Goal: Information Seeking & Learning: Learn about a topic

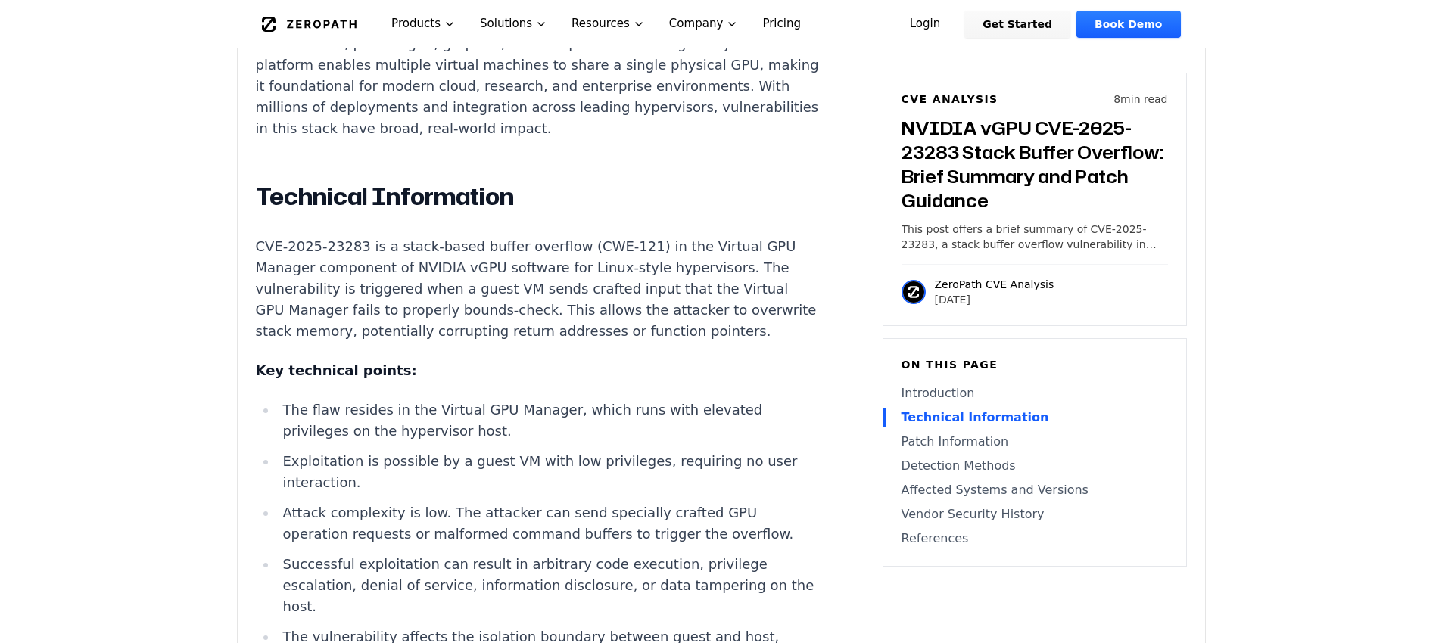
scroll to position [1246, 0]
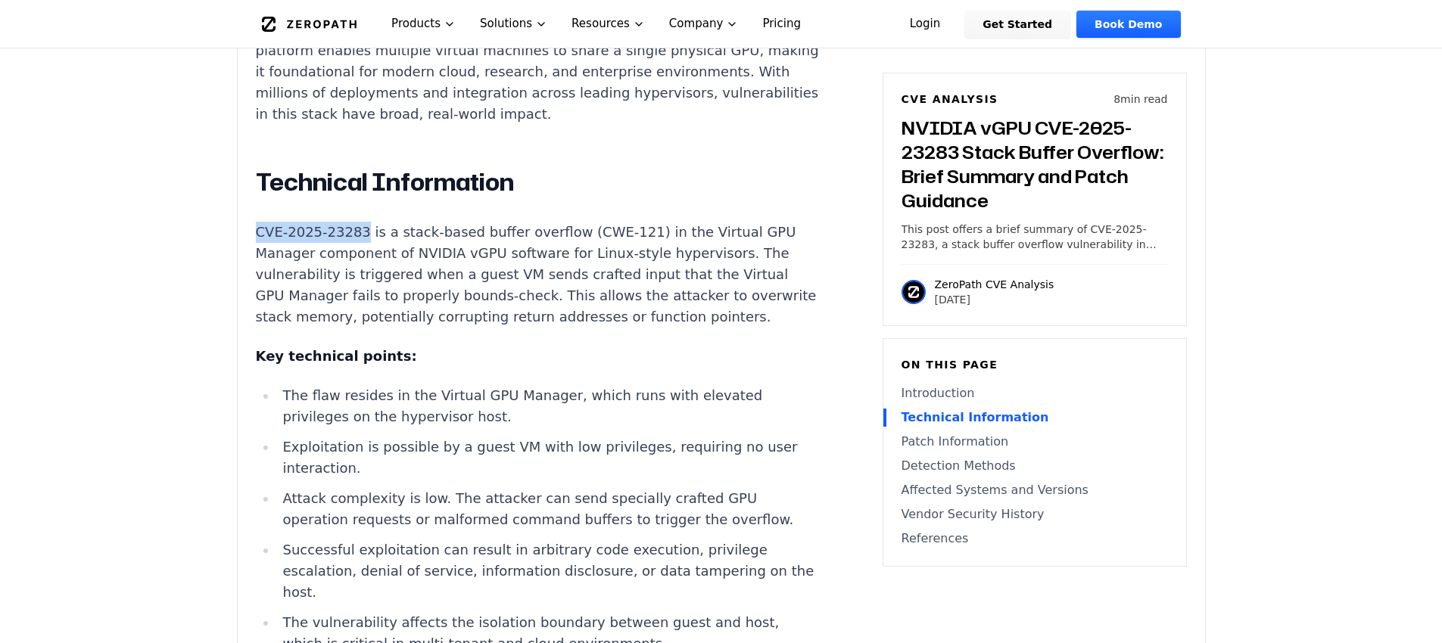
drag, startPoint x: 276, startPoint y: 215, endPoint x: 363, endPoint y: 215, distance: 87.8
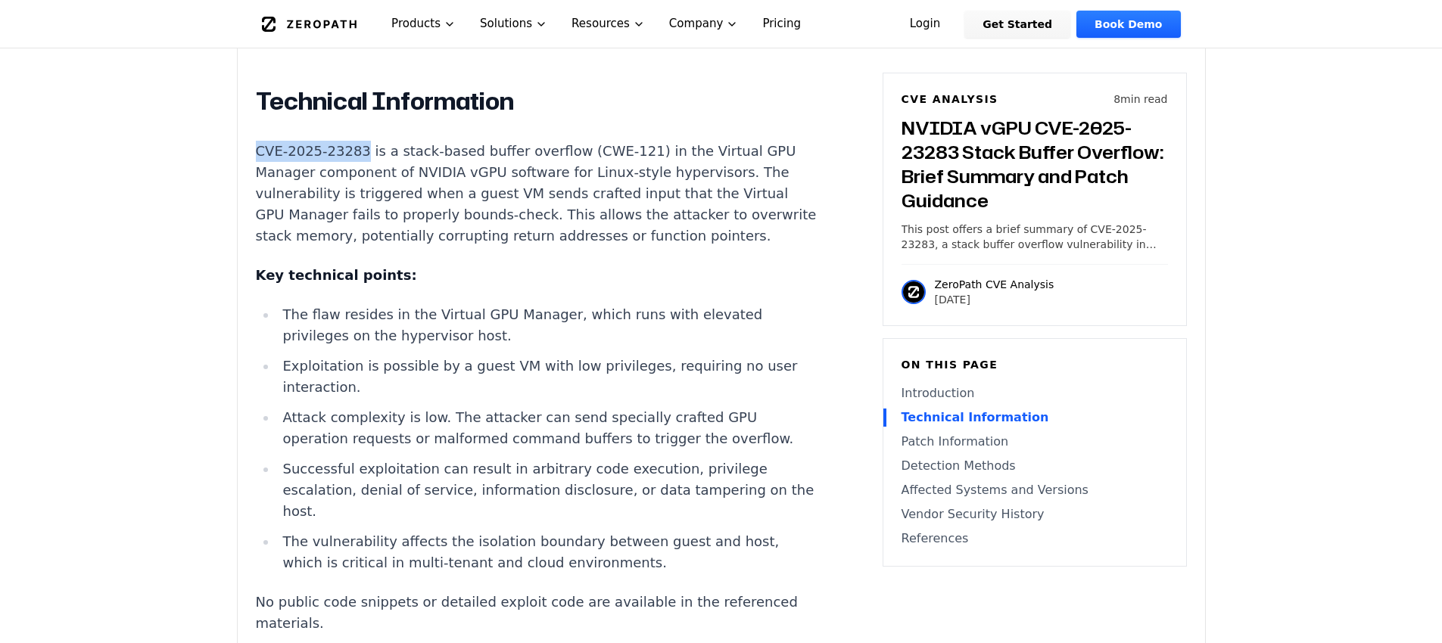
scroll to position [1337, 0]
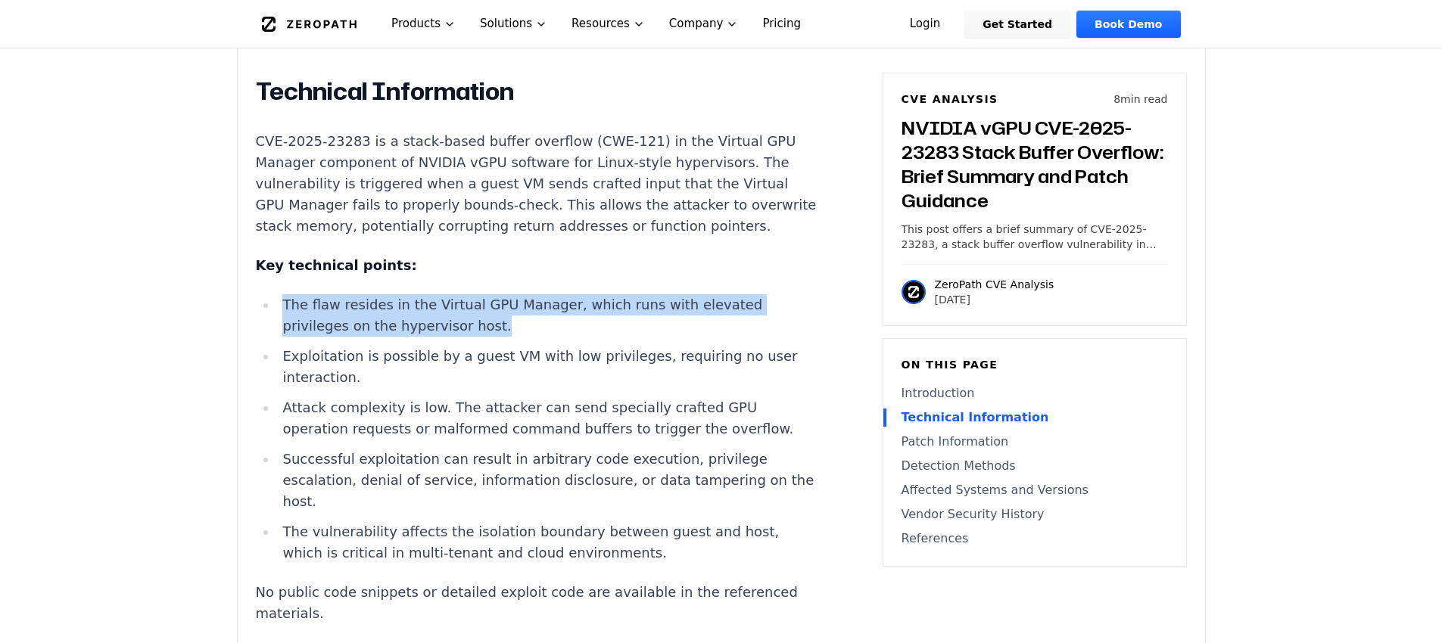
drag, startPoint x: 593, startPoint y: 307, endPoint x: 612, endPoint y: 269, distance: 42.3
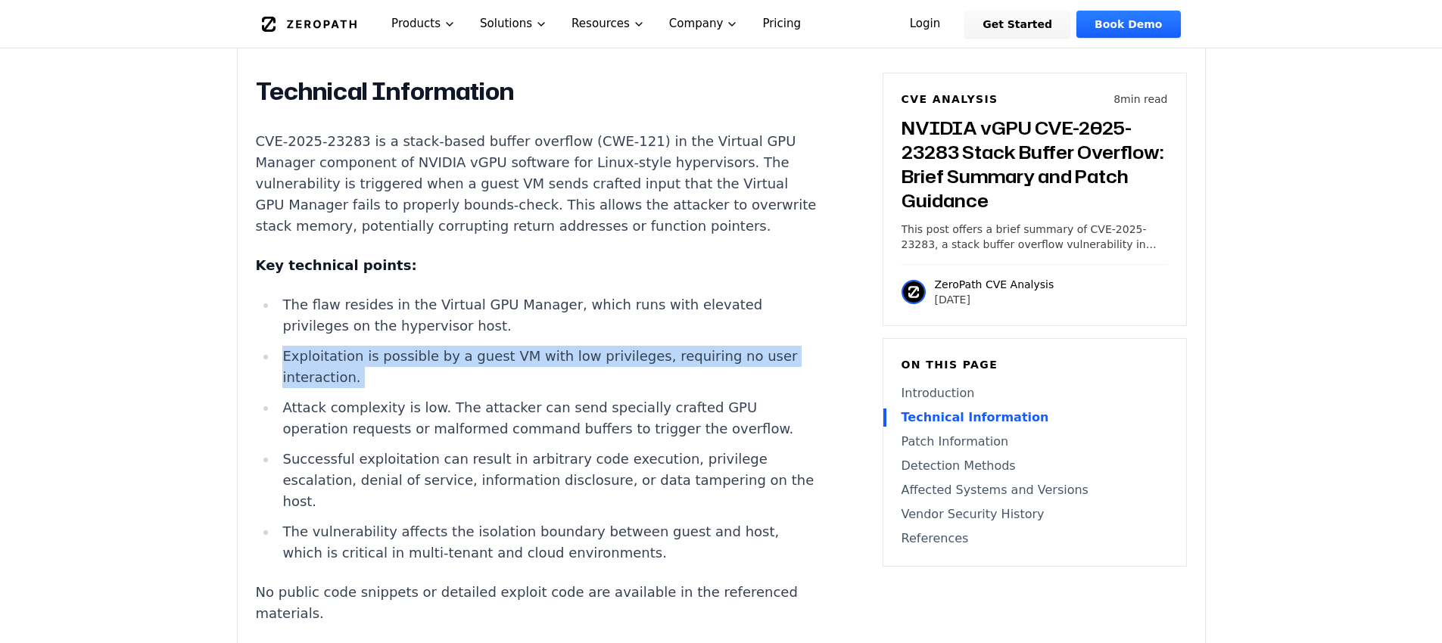
drag, startPoint x: 613, startPoint y: 309, endPoint x: 640, endPoint y: 345, distance: 45.0
click at [640, 345] on ul "The flaw resides in the Virtual GPU Manager, which runs with elevated privilege…" at bounding box center [537, 428] width 563 height 269
click at [735, 346] on li "Exploitation is possible by a guest VM with low privileges, requiring no user i…" at bounding box center [548, 367] width 542 height 42
drag, startPoint x: 810, startPoint y: 338, endPoint x: 566, endPoint y: 314, distance: 245.0
click at [566, 314] on ul "The flaw resides in the Virtual GPU Manager, which runs with elevated privilege…" at bounding box center [537, 428] width 563 height 269
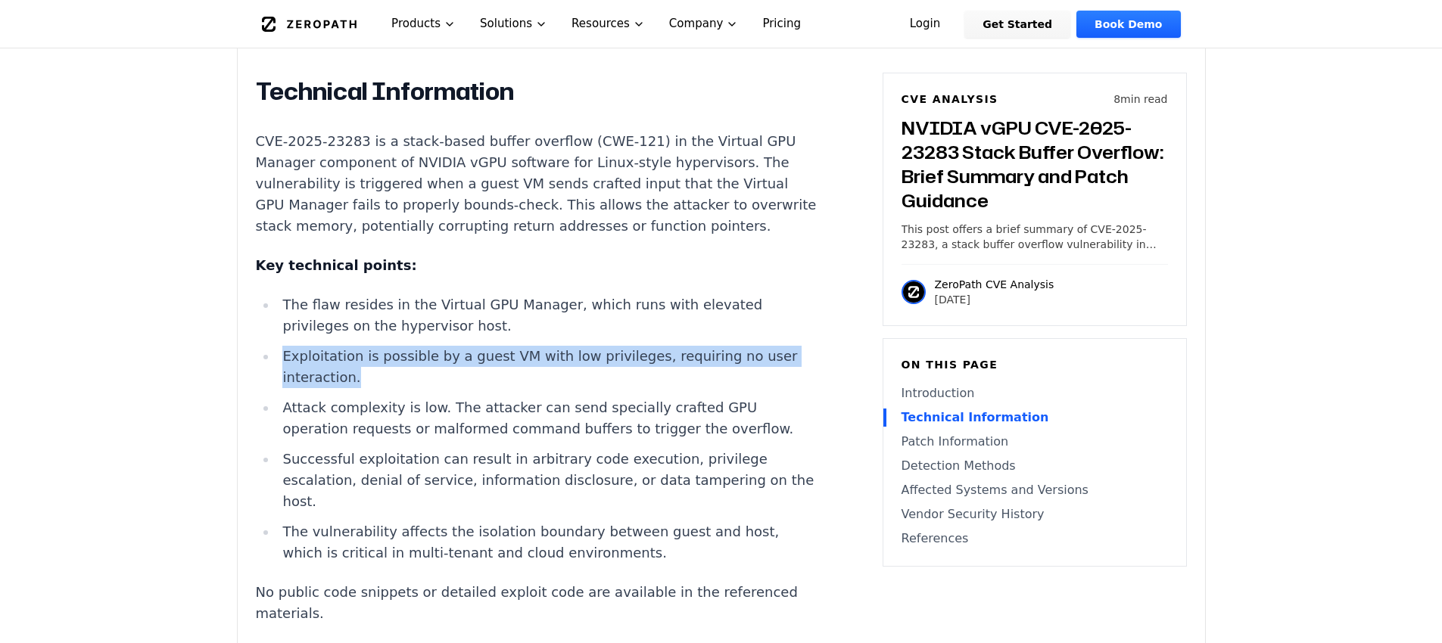
click at [566, 314] on li "The flaw resides in the Virtual GPU Manager, which runs with elevated privilege…" at bounding box center [548, 315] width 542 height 42
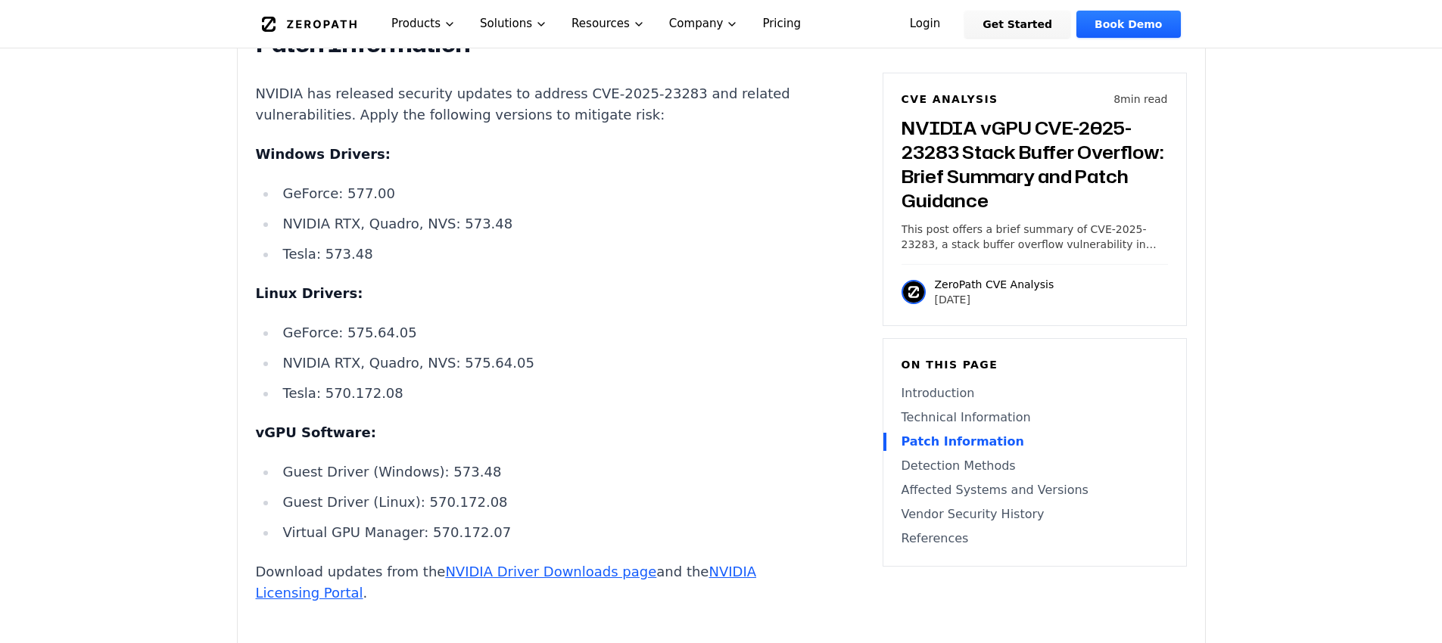
scroll to position [2064, 0]
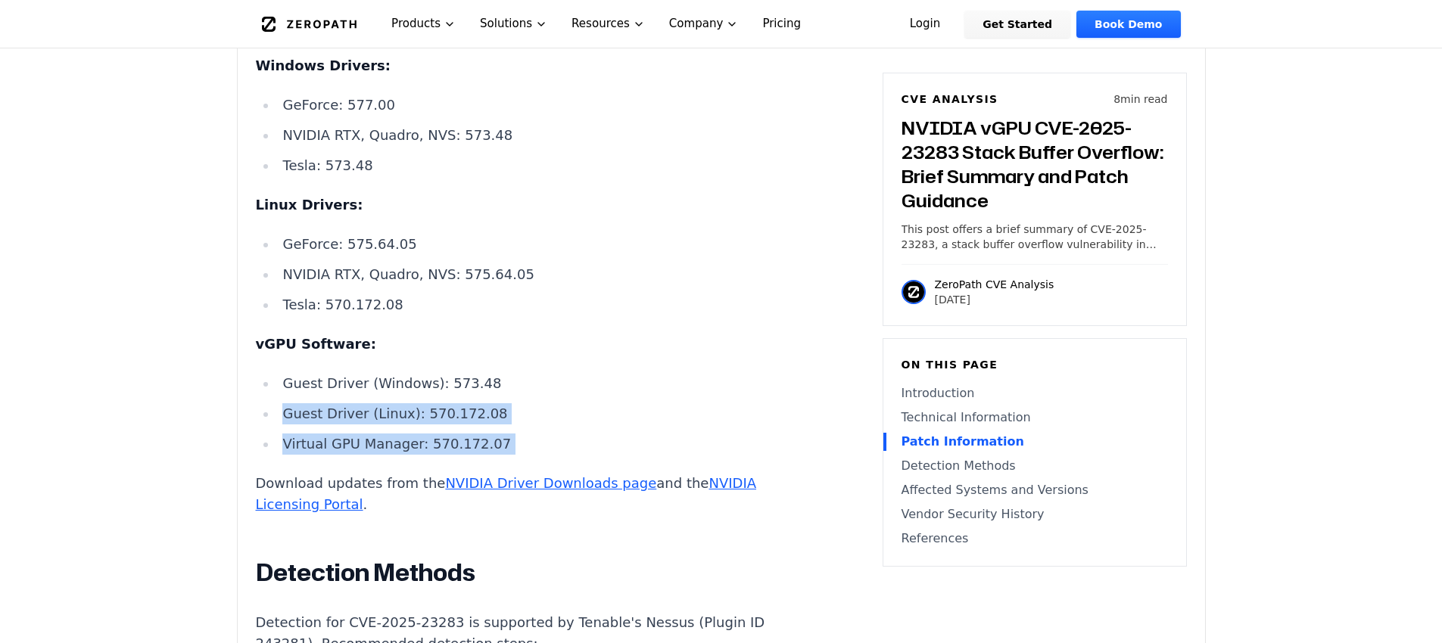
drag, startPoint x: 519, startPoint y: 371, endPoint x: 284, endPoint y: 332, distance: 237.8
click at [284, 332] on div "Introduction A single vulnerable virtual machine can jeopardize the security of…" at bounding box center [537, 412] width 563 height 2865
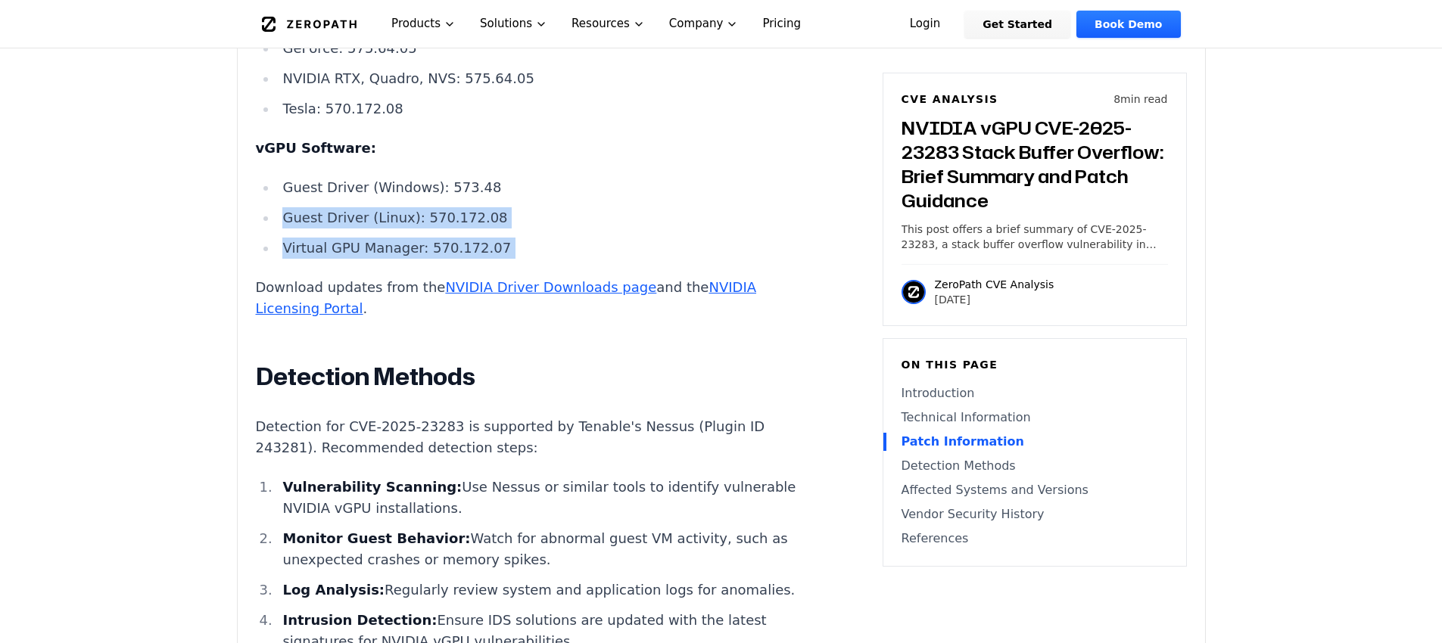
scroll to position [2336, 0]
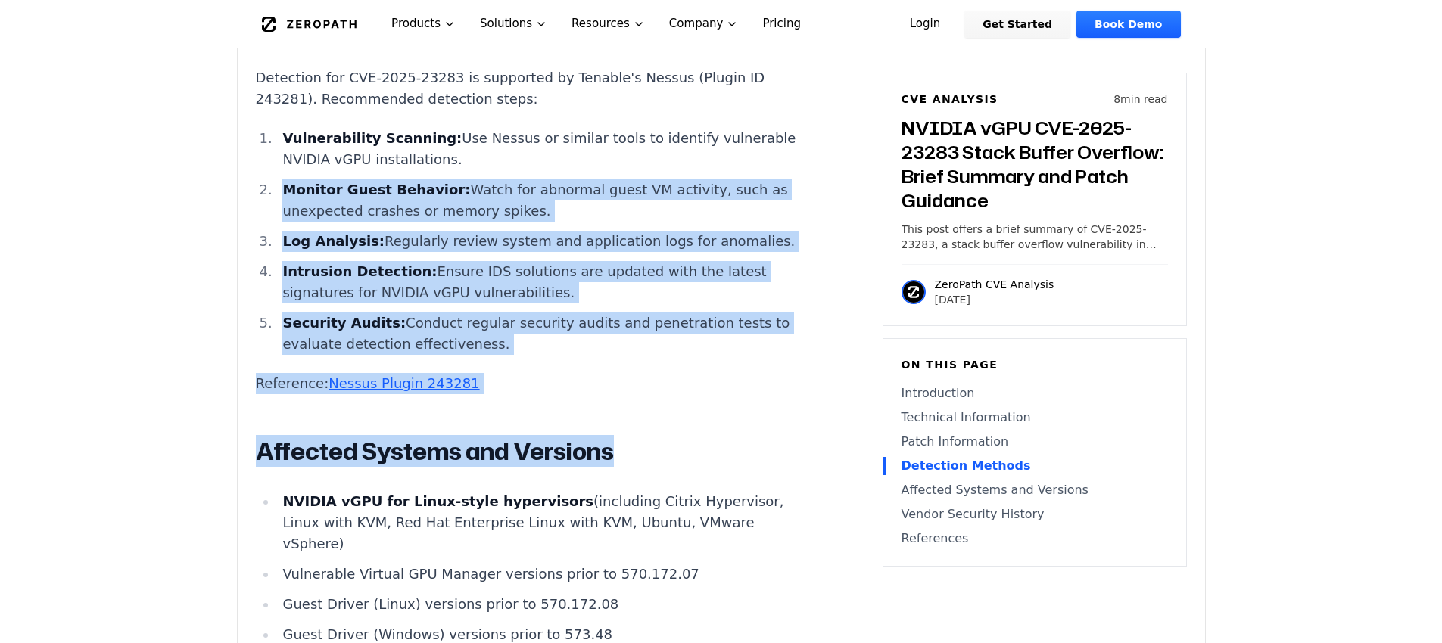
drag, startPoint x: 555, startPoint y: 357, endPoint x: 559, endPoint y: 397, distance: 40.3
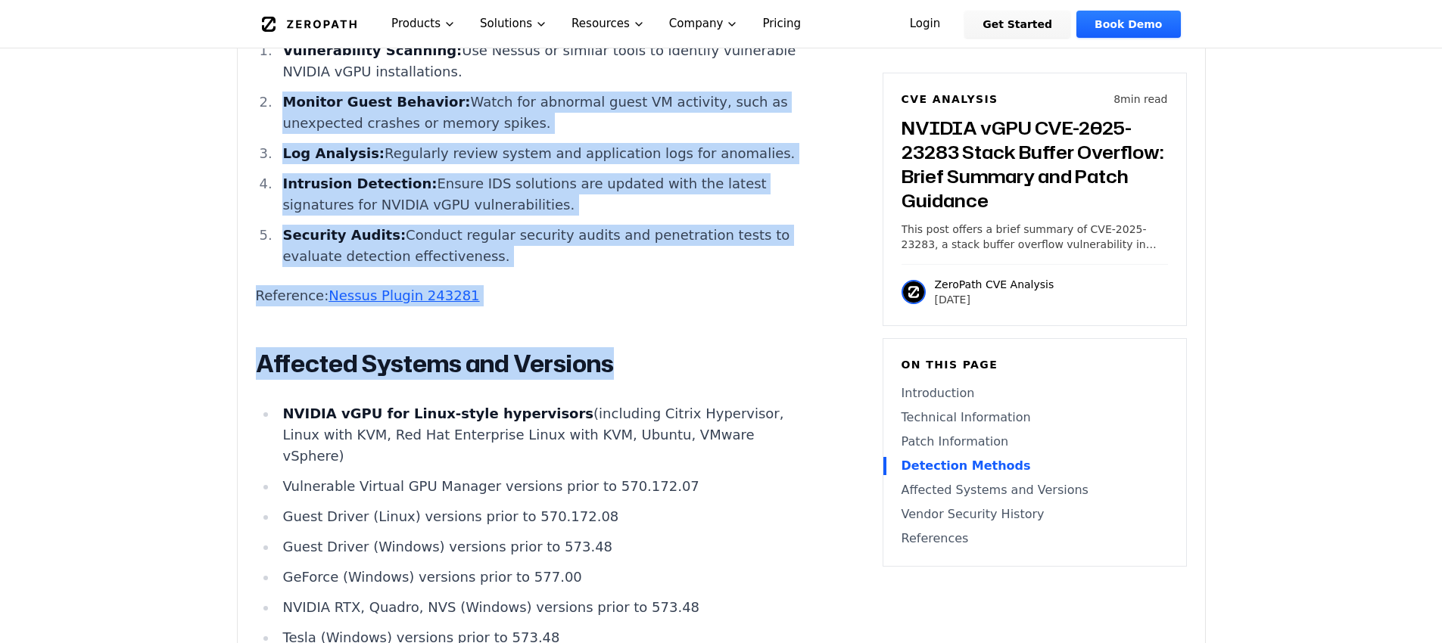
scroll to position [2700, 0]
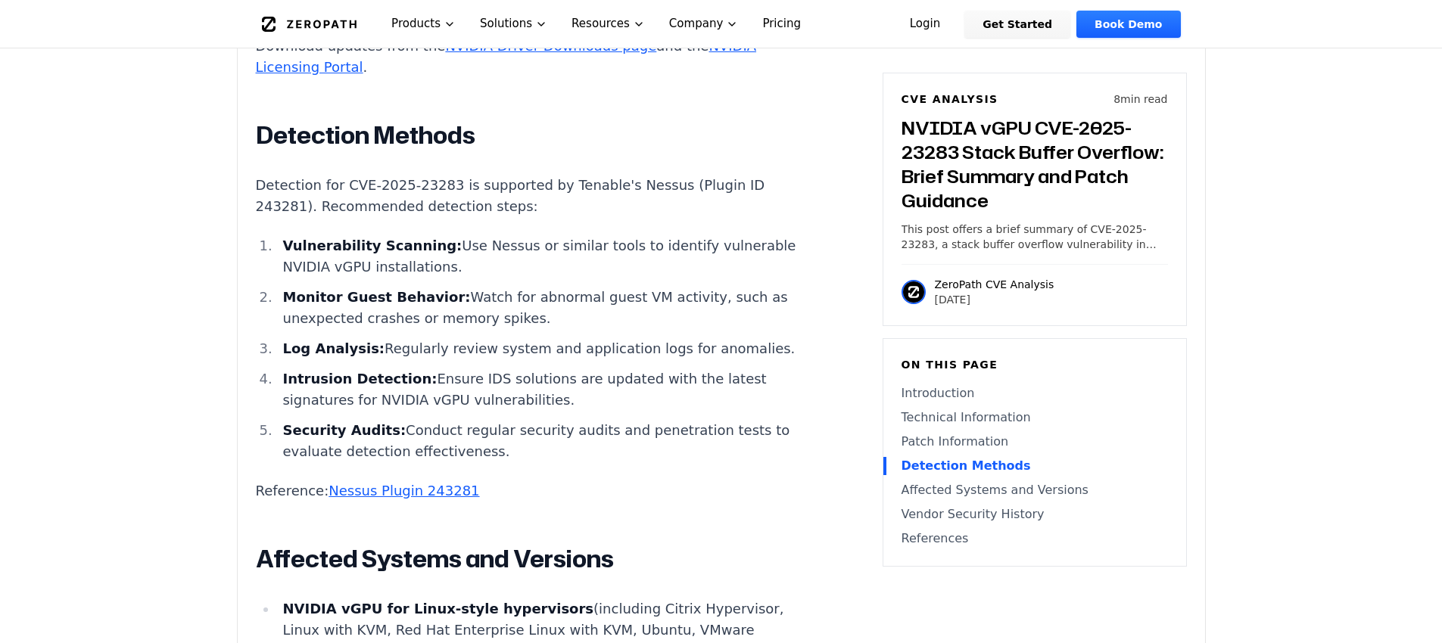
scroll to position [2524, 0]
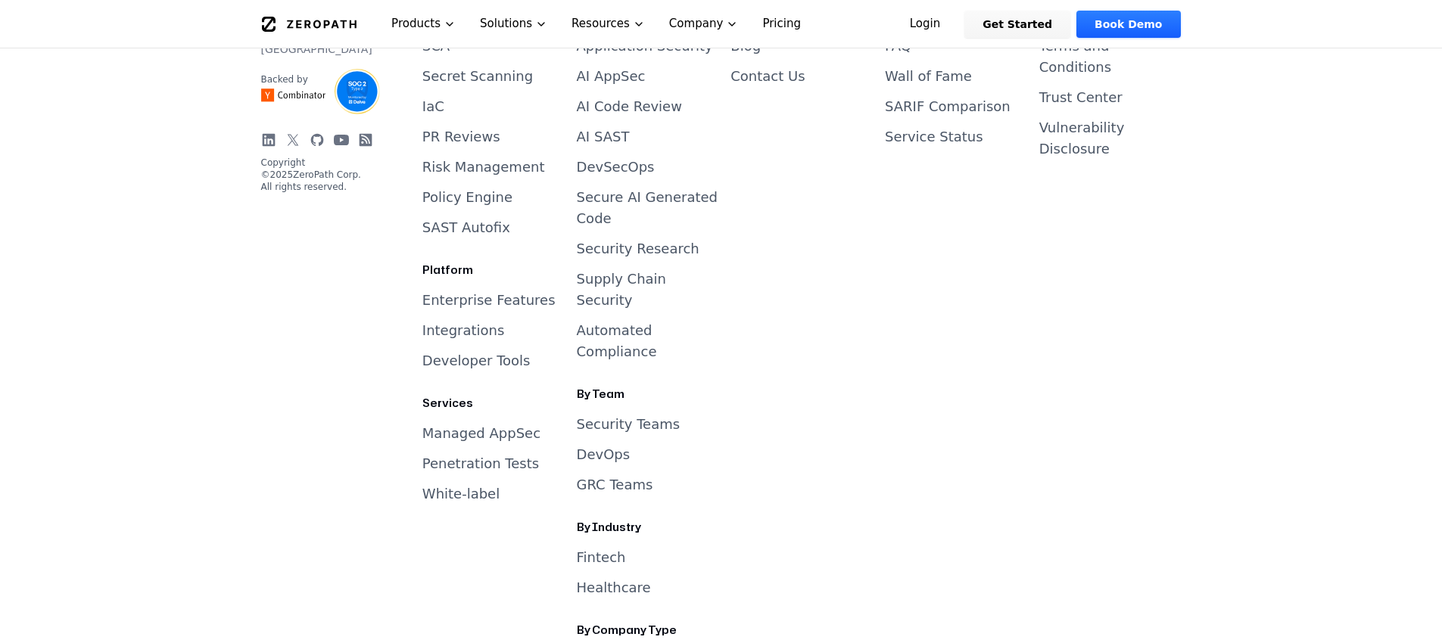
click at [1061, 229] on div "Legal Privacy Policy Terms and Conditions Trust Center Vulnerability Disclosure" at bounding box center [1110, 341] width 142 height 739
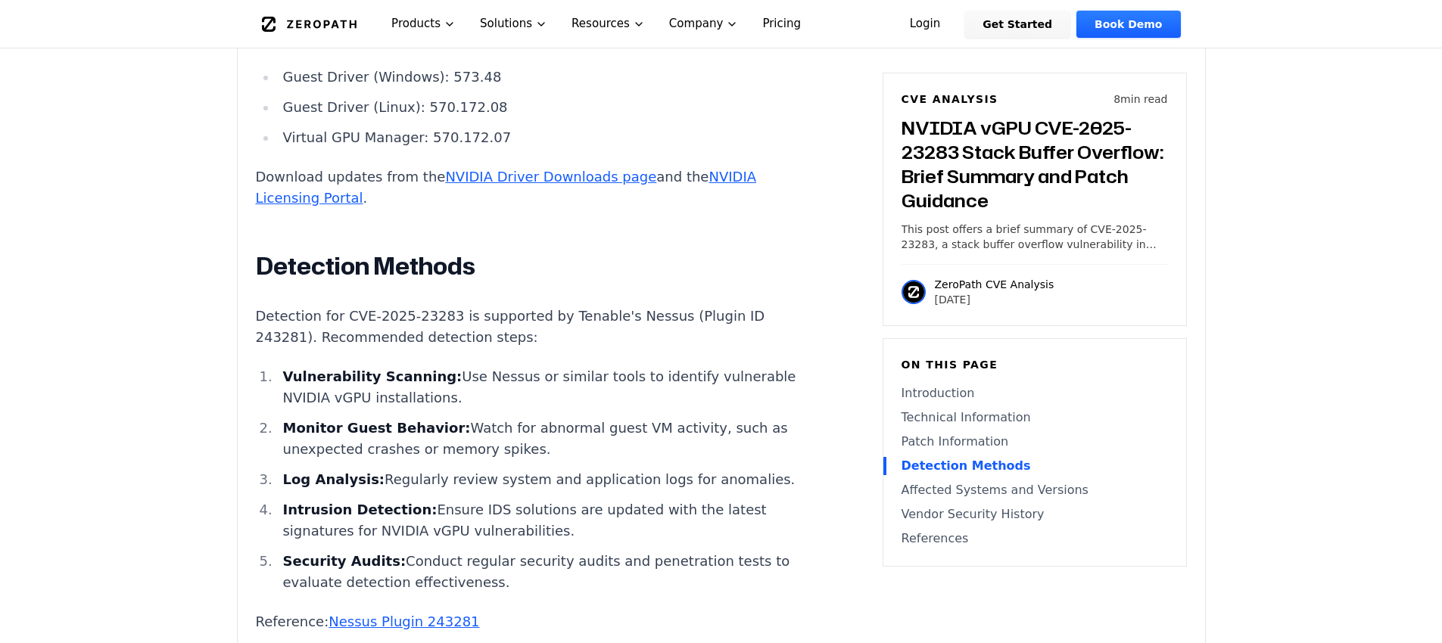
scroll to position [3129, 0]
